Goal: Task Accomplishment & Management: Use online tool/utility

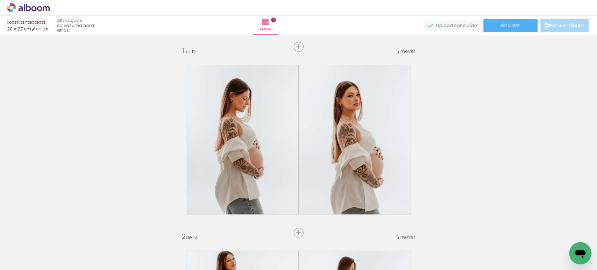
scroll to position [932, 0]
